Goal: Find contact information: Find contact information

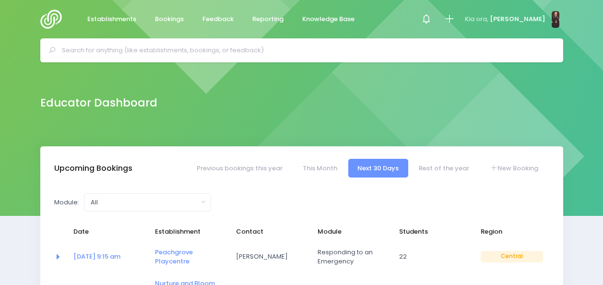
select select "5"
click at [237, 45] on input "text" at bounding box center [306, 50] width 488 height 14
type input "roto o"
select select "5"
click at [318, 53] on input "text" at bounding box center [306, 50] width 488 height 14
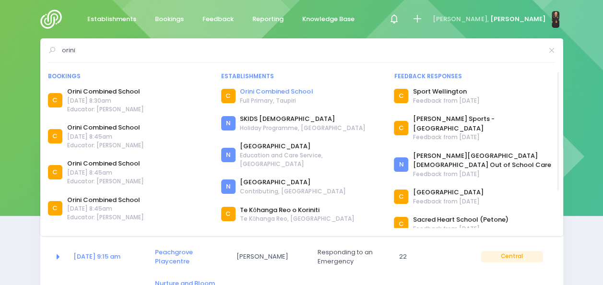
type input "orini"
click at [261, 91] on link "Orini Combined School" at bounding box center [276, 92] width 73 height 10
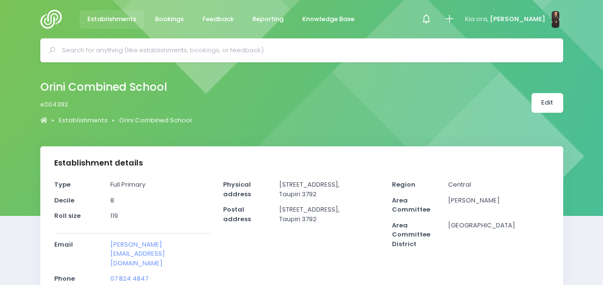
select select "5"
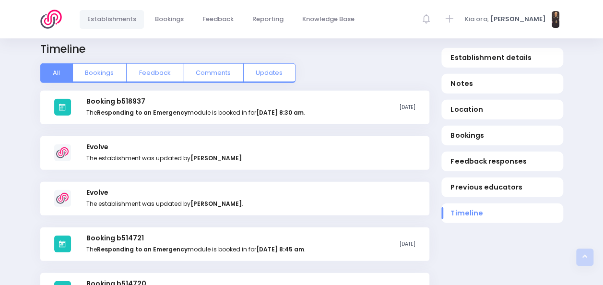
scroll to position [1150, 0]
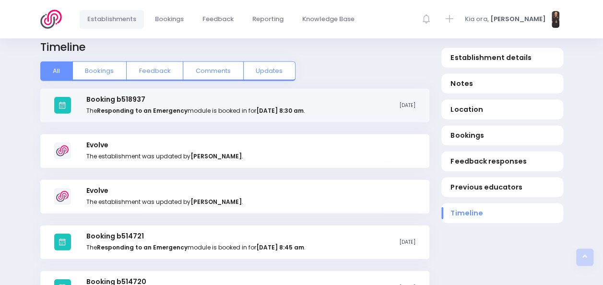
click at [130, 95] on h3 "Booking b518937" at bounding box center [195, 99] width 218 height 8
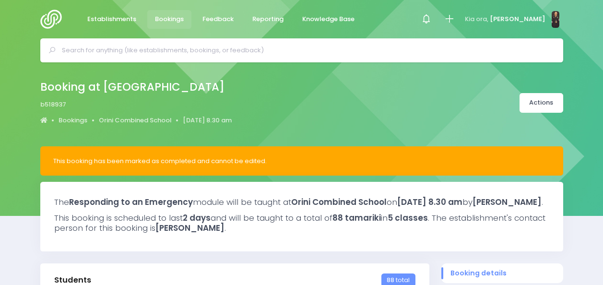
select select "5"
click at [164, 117] on link "Orini Combined School" at bounding box center [135, 121] width 73 height 10
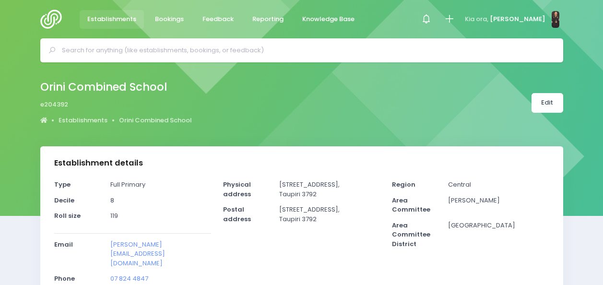
select select "5"
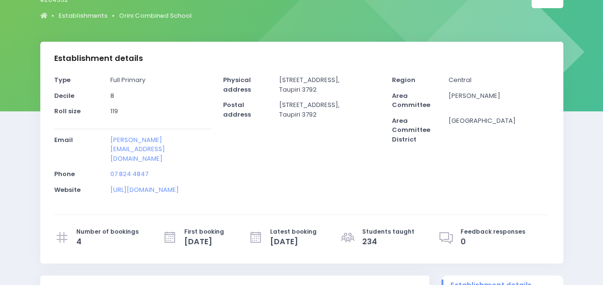
scroll to position [106, 0]
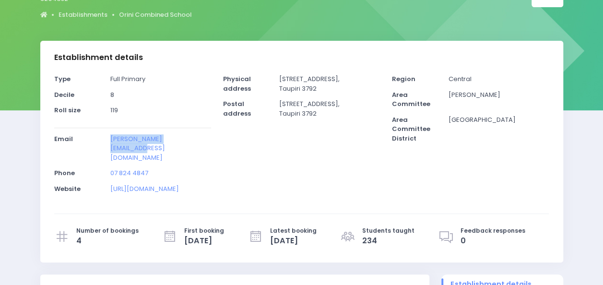
drag, startPoint x: 206, startPoint y: 136, endPoint x: 107, endPoint y: 135, distance: 98.8
click at [107, 135] on div "[PERSON_NAME][EMAIL_ADDRESS][DOMAIN_NAME]" at bounding box center [161, 151] width 113 height 35
copy link "[PERSON_NAME][EMAIL_ADDRESS][DOMAIN_NAME]"
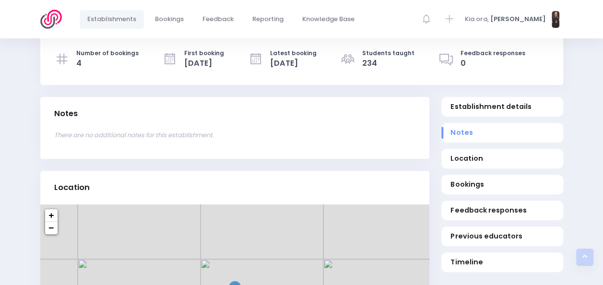
scroll to position [295, 0]
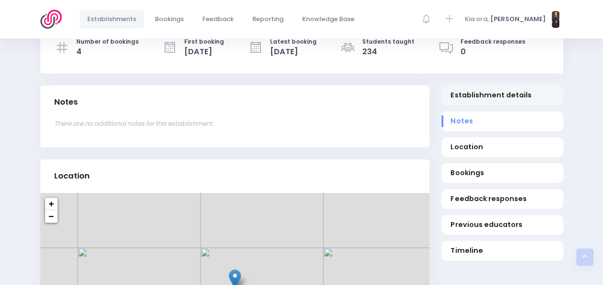
click at [455, 90] on span "Establishment details" at bounding box center [501, 95] width 103 height 10
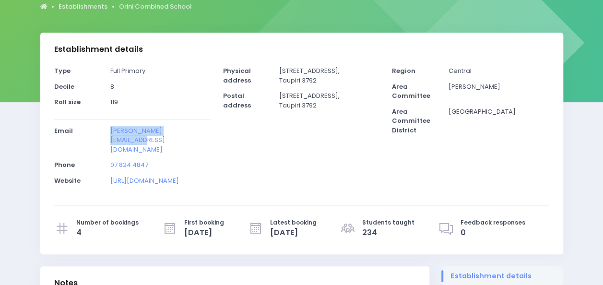
scroll to position [98, 0]
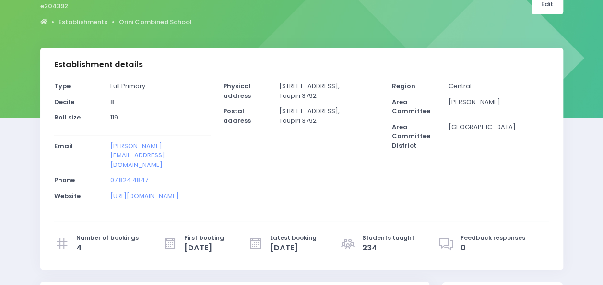
click at [359, 155] on div "Physical address [STREET_ADDRESS] Postal address" at bounding box center [301, 144] width 169 height 125
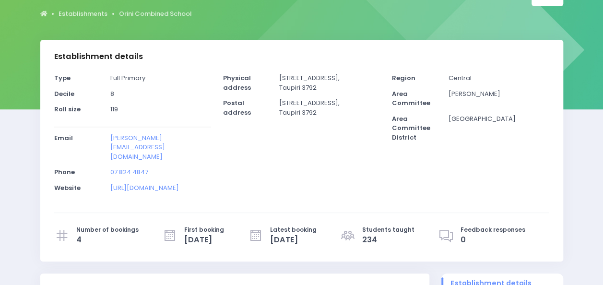
scroll to position [0, 0]
